Goal: Task Accomplishment & Management: Complete application form

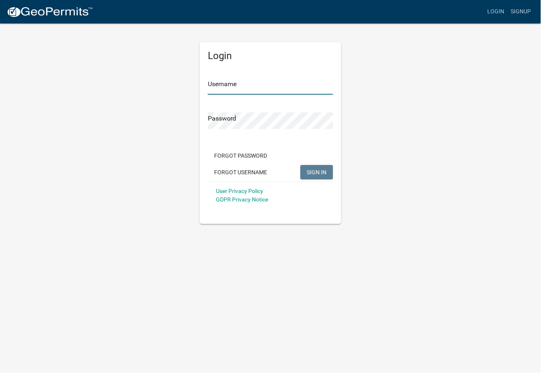
type input "pomeara67!"
click at [311, 174] on span "SIGN IN" at bounding box center [317, 172] width 20 height 6
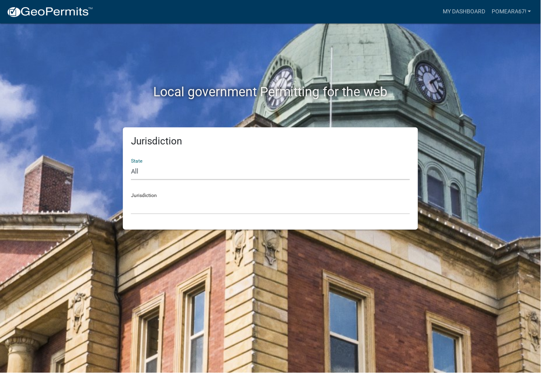
click at [157, 169] on select "All Colorado Georgia Indiana Iowa Kansas Minnesota Ohio South Carolina Wisconsin" at bounding box center [270, 171] width 279 height 17
select select "[US_STATE]"
click at [131, 163] on select "All Colorado Georgia Indiana Iowa Kansas Minnesota Ohio South Carolina Wisconsin" at bounding box center [270, 171] width 279 height 17
click at [167, 200] on select "Boone County, Iowa Butler County, Iowa Cerro Gordo County, Iowa City of Harlan,…" at bounding box center [270, 206] width 279 height 17
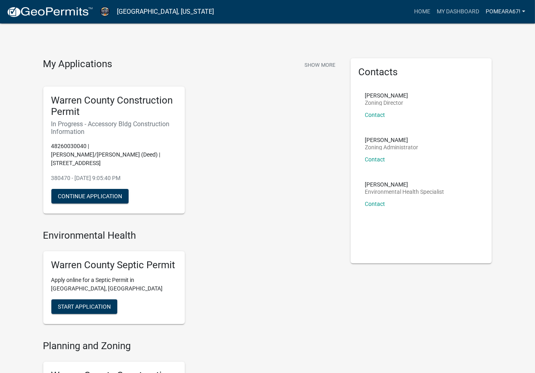
click at [510, 12] on link "pomeara67!" at bounding box center [505, 11] width 46 height 15
click at [491, 30] on link "Account" at bounding box center [496, 32] width 65 height 19
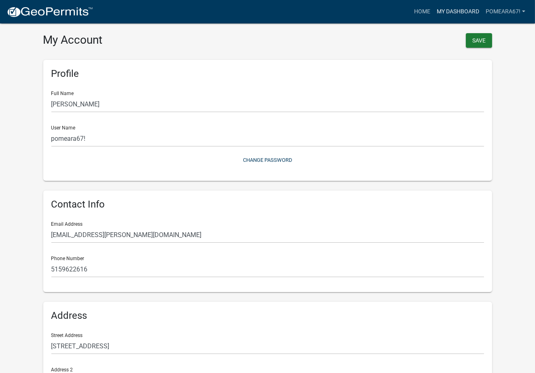
click at [442, 9] on link "My Dashboard" at bounding box center [457, 11] width 49 height 15
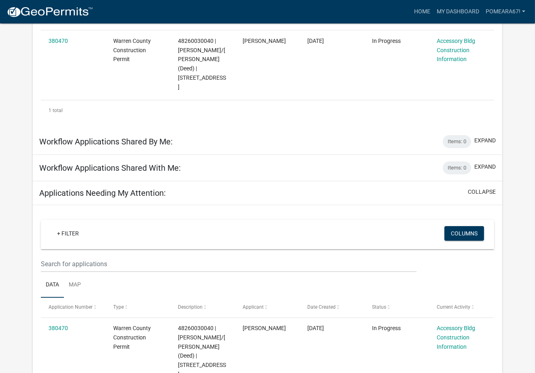
scroll to position [203, 0]
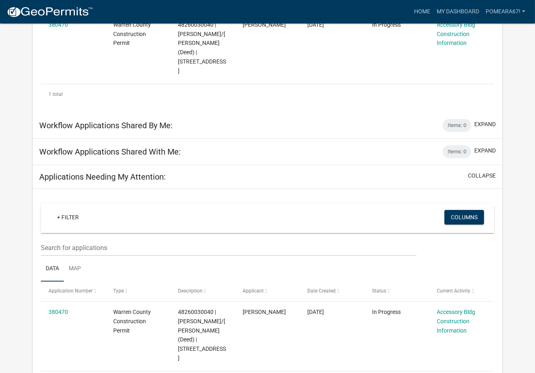
scroll to position [184, 0]
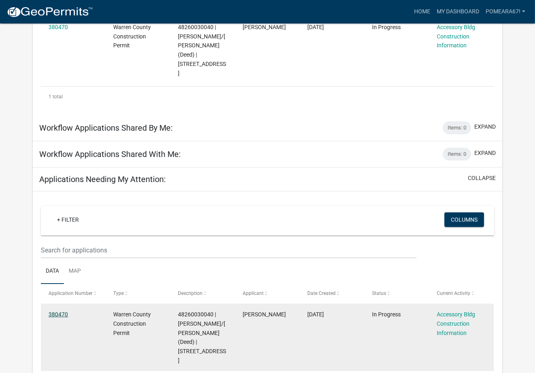
click at [59, 311] on link "380470" at bounding box center [58, 314] width 19 height 6
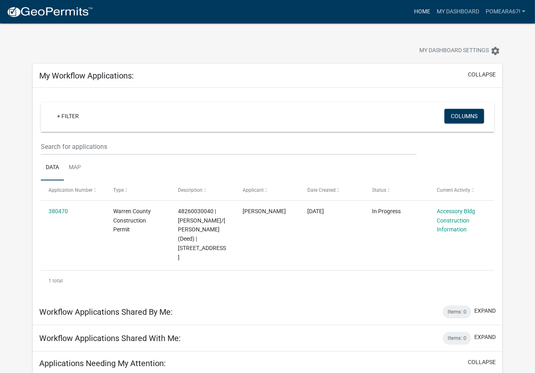
click at [424, 11] on link "Home" at bounding box center [422, 11] width 23 height 15
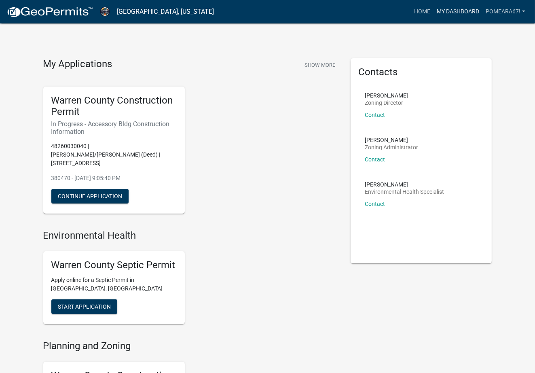
click at [455, 7] on link "My Dashboard" at bounding box center [457, 11] width 49 height 15
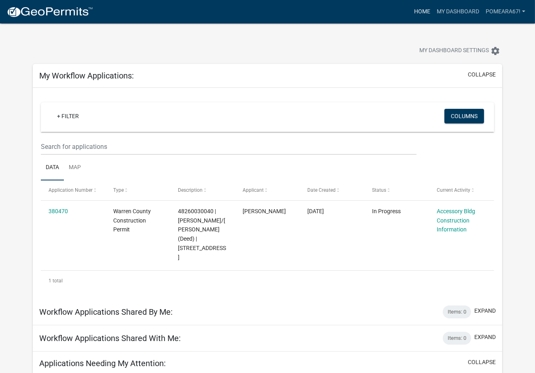
click at [423, 12] on link "Home" at bounding box center [422, 11] width 23 height 15
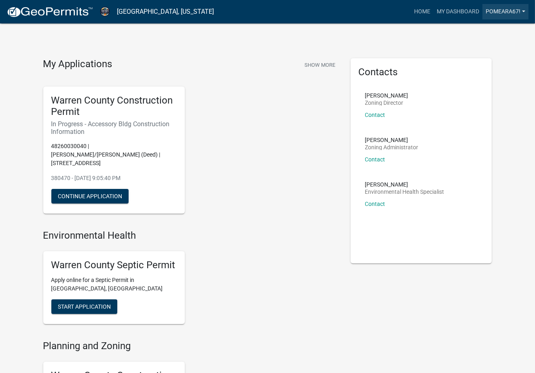
click at [487, 11] on link "pomeara67!" at bounding box center [505, 11] width 46 height 15
click at [481, 30] on link "Account" at bounding box center [496, 32] width 65 height 19
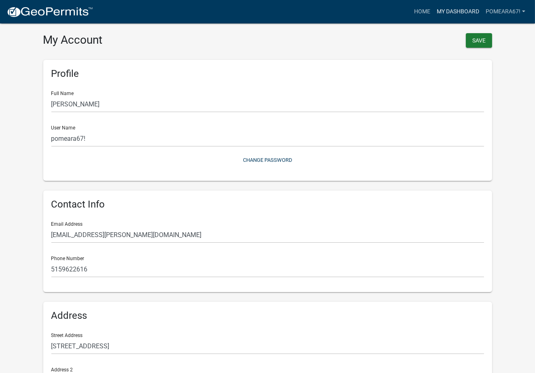
click at [466, 9] on link "My Dashboard" at bounding box center [457, 11] width 49 height 15
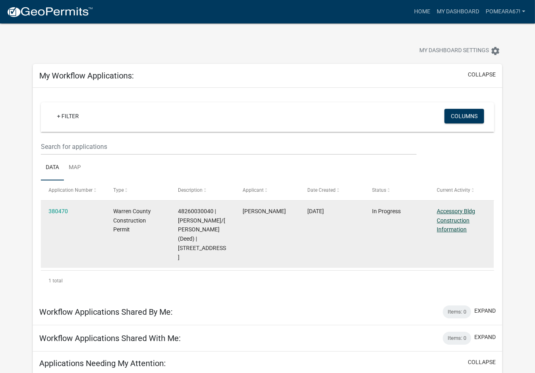
click at [461, 213] on link "Accessory Bldg Construction Information" at bounding box center [456, 220] width 38 height 25
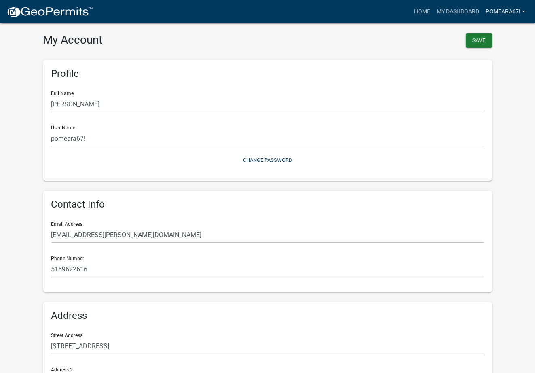
click at [507, 11] on link "pomeara67!" at bounding box center [505, 11] width 46 height 15
click at [482, 29] on link "Account" at bounding box center [496, 32] width 65 height 19
click at [23, 8] on img at bounding box center [49, 12] width 87 height 12
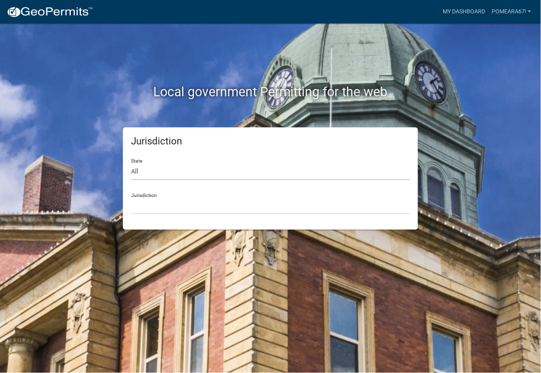
click at [139, 170] on select "All Colorado Georgia Indiana Iowa Kansas Minnesota Ohio South Carolina Wisconsin" at bounding box center [270, 171] width 279 height 17
select select "[US_STATE]"
click at [131, 163] on select "All Colorado Georgia Indiana Iowa Kansas Minnesota Ohio South Carolina Wisconsin" at bounding box center [270, 171] width 279 height 17
click at [160, 207] on select "Boone County, Iowa Butler County, Iowa Cerro Gordo County, Iowa City of Harlan,…" at bounding box center [270, 206] width 279 height 17
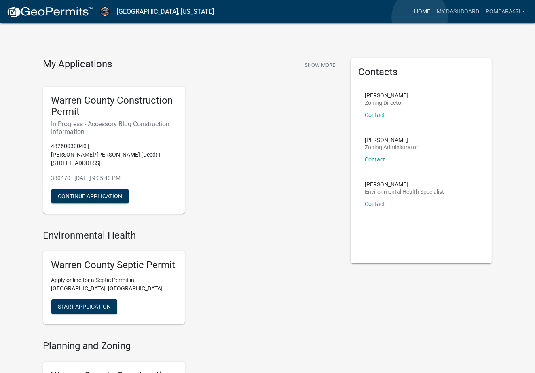
click at [420, 17] on link "Home" at bounding box center [422, 11] width 23 height 15
click at [462, 12] on link "My Dashboard" at bounding box center [457, 11] width 49 height 15
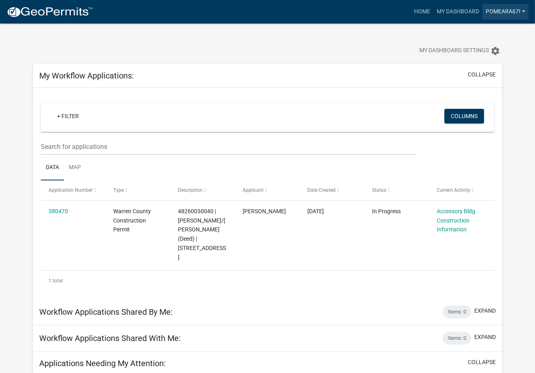
click at [515, 11] on link "pomeara67!" at bounding box center [505, 11] width 46 height 15
click at [490, 61] on link "Logout" at bounding box center [496, 59] width 65 height 19
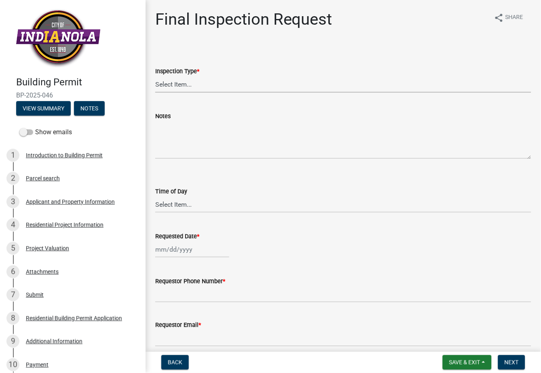
click at [186, 78] on select "Select Item... Final" at bounding box center [343, 84] width 376 height 17
click at [155, 76] on select "Select Item... Final" at bounding box center [343, 84] width 376 height 17
select select "9e95eb3a-8818-42e3-b35f-efe302931548"
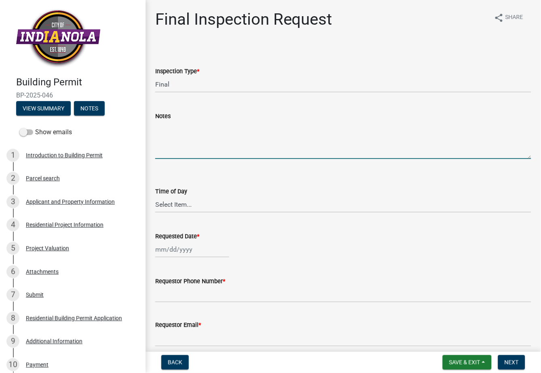
click at [166, 121] on textarea "Notes" at bounding box center [343, 140] width 376 height 38
click at [179, 205] on select "Select Item... AM PM" at bounding box center [343, 204] width 376 height 17
click at [185, 141] on textarea "Notes" at bounding box center [343, 140] width 376 height 38
type textarea "project is complete"
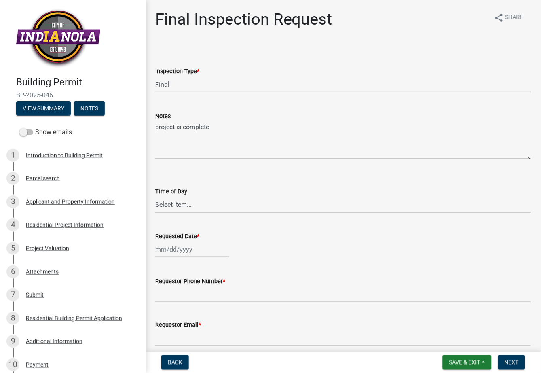
click at [189, 199] on select "Select Item... AM PM" at bounding box center [343, 204] width 376 height 17
click at [155, 196] on select "Select Item... AM PM" at bounding box center [343, 204] width 376 height 17
select select "88af556d-fdf1-454b-b933-61cadeae1443"
click at [174, 252] on div at bounding box center [192, 249] width 74 height 17
select select "10"
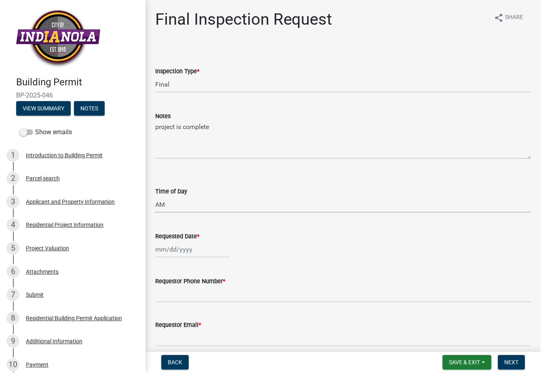
select select "2025"
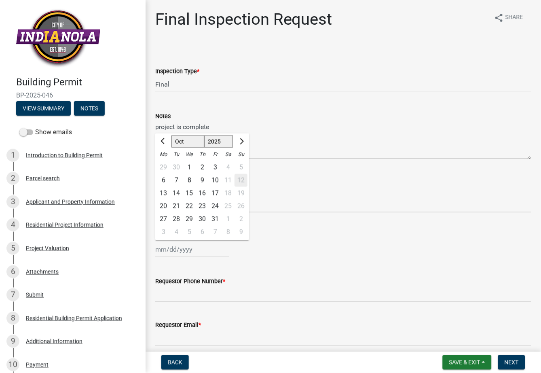
click at [188, 191] on div "15" at bounding box center [189, 193] width 13 height 13
type input "[DATE]"
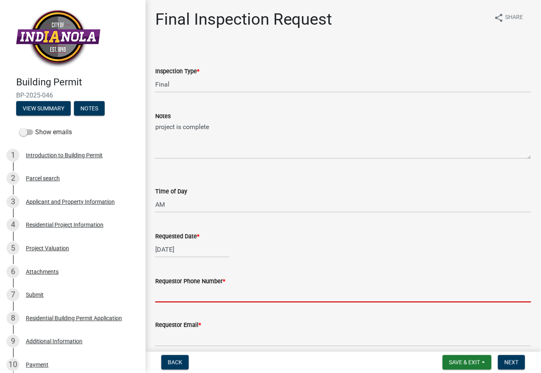
click at [192, 296] on input "Requestor Phone Number *" at bounding box center [343, 294] width 376 height 17
type input "515.339.0324"
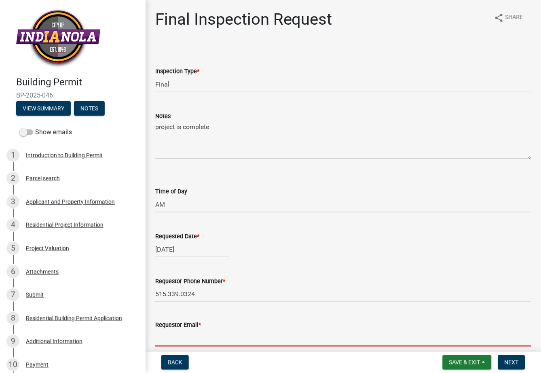
click at [170, 338] on input "Requestor Email *" at bounding box center [343, 338] width 376 height 17
type input "[EMAIL_ADDRESS][PERSON_NAME][DOMAIN_NAME]"
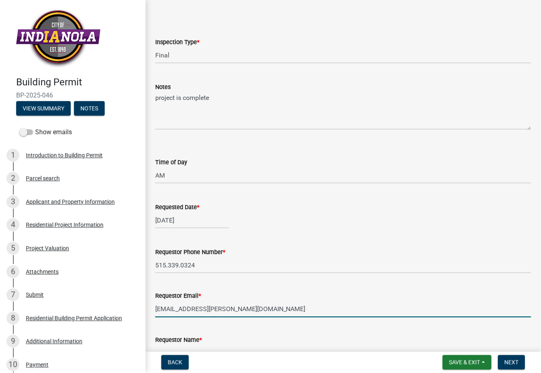
scroll to position [80, 0]
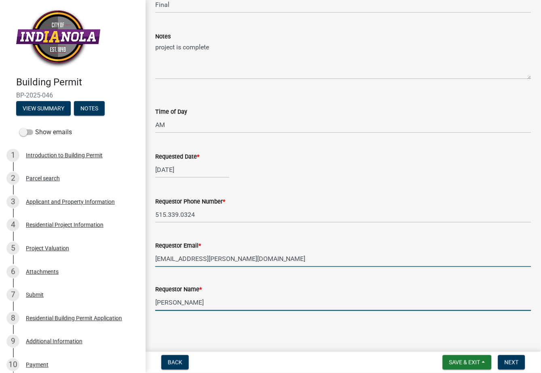
click at [205, 302] on input "[PERSON_NAME]" at bounding box center [343, 302] width 376 height 17
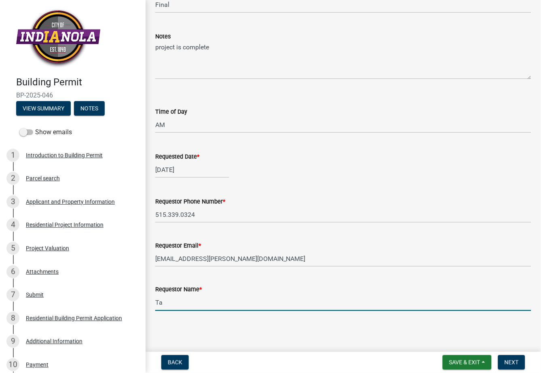
type input "T"
type input "[PERSON_NAME]"
click at [466, 361] on span "Save & Exit" at bounding box center [464, 362] width 31 height 6
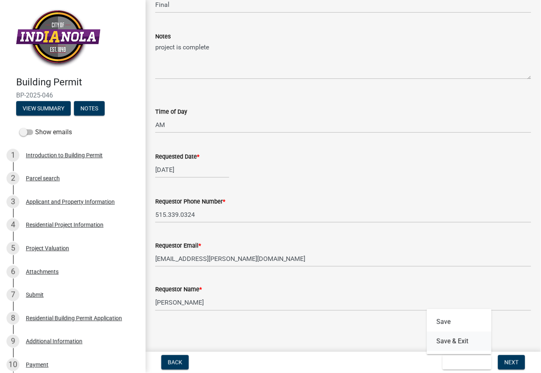
click at [454, 341] on button "Save & Exit" at bounding box center [459, 340] width 65 height 19
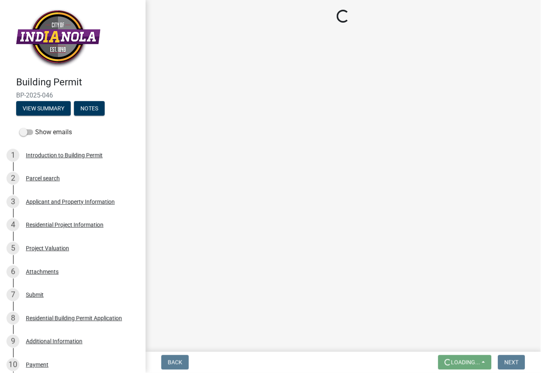
scroll to position [0, 0]
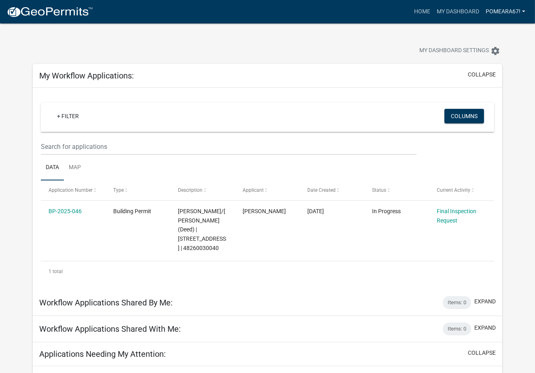
click at [489, 11] on link "pomeara67!" at bounding box center [505, 11] width 46 height 15
click at [479, 62] on link "Logout" at bounding box center [496, 59] width 65 height 19
